Goal: Information Seeking & Learning: Learn about a topic

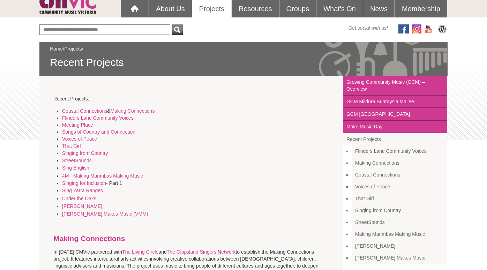
scroll to position [68, 0]
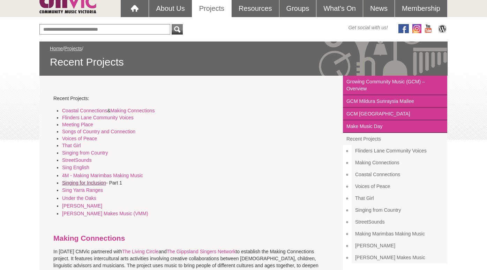
click at [85, 182] on link "Singing for Inclusion" at bounding box center [84, 183] width 44 height 6
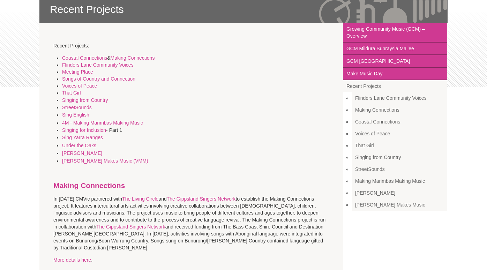
scroll to position [122, 0]
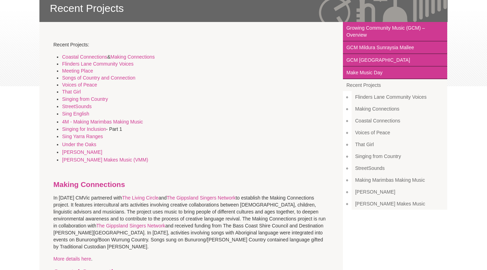
scroll to position [68, 0]
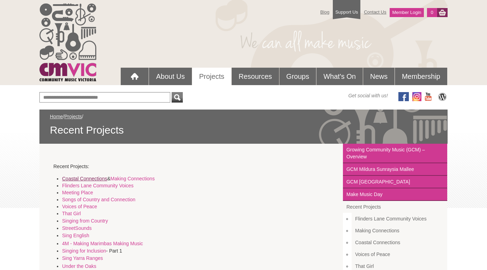
click at [87, 179] on link "Coastal Connections" at bounding box center [84, 179] width 45 height 6
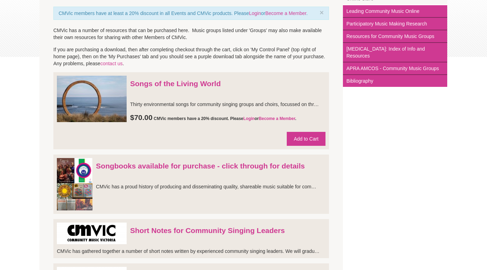
scroll to position [152, 0]
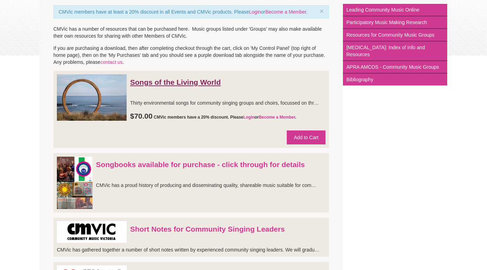
click at [156, 86] on link "Songs of the Living World" at bounding box center [175, 82] width 91 height 8
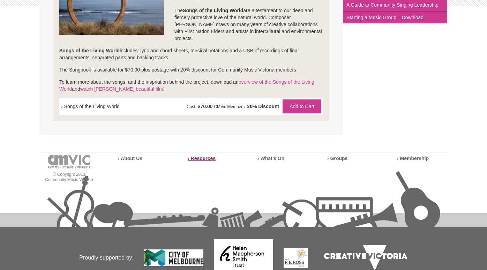
scroll to position [150, 0]
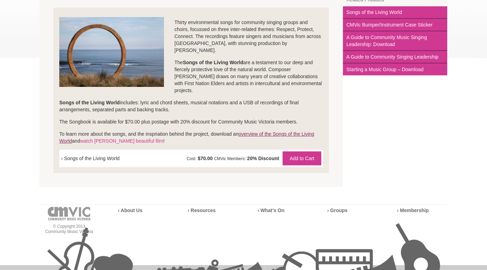
click at [279, 131] on link "overview of the Songs of the Living World" at bounding box center [186, 137] width 255 height 13
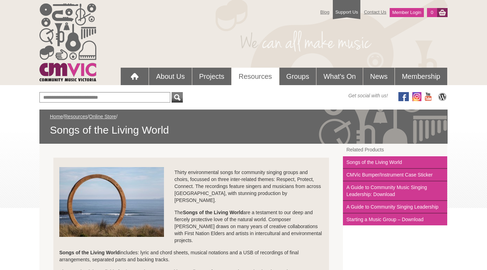
scroll to position [150, 0]
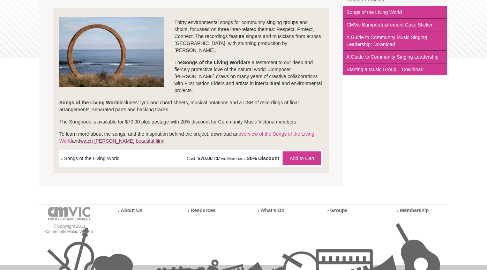
click at [131, 138] on link "watch [PERSON_NAME] beautiful film" at bounding box center [121, 141] width 83 height 6
